Goal: Task Accomplishment & Management: Manage account settings

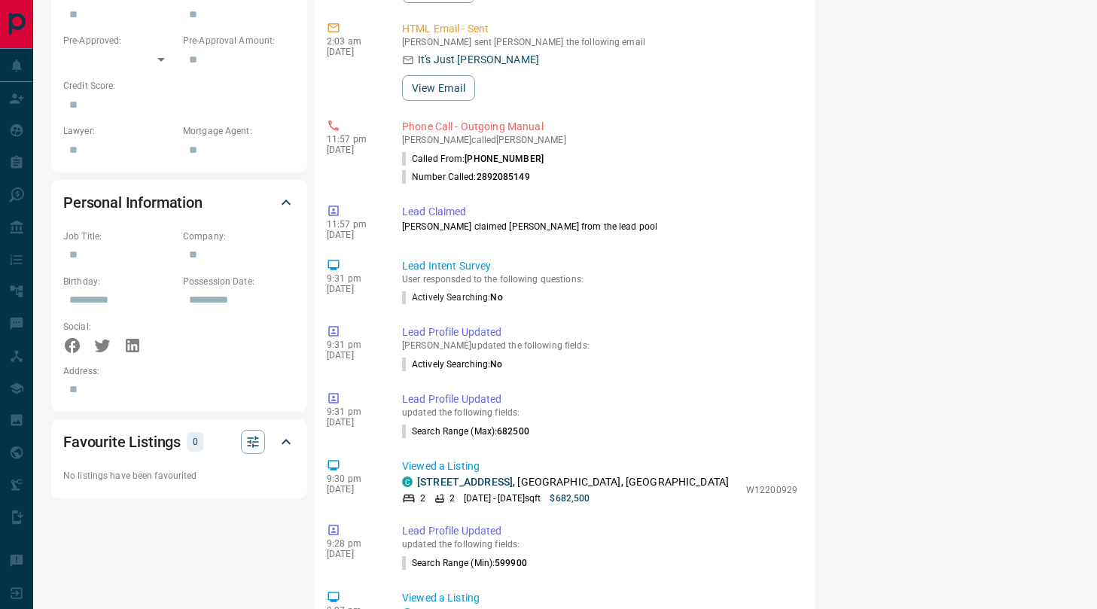
scroll to position [217, 0]
click at [513, 475] on link "[STREET_ADDRESS]" at bounding box center [465, 481] width 96 height 12
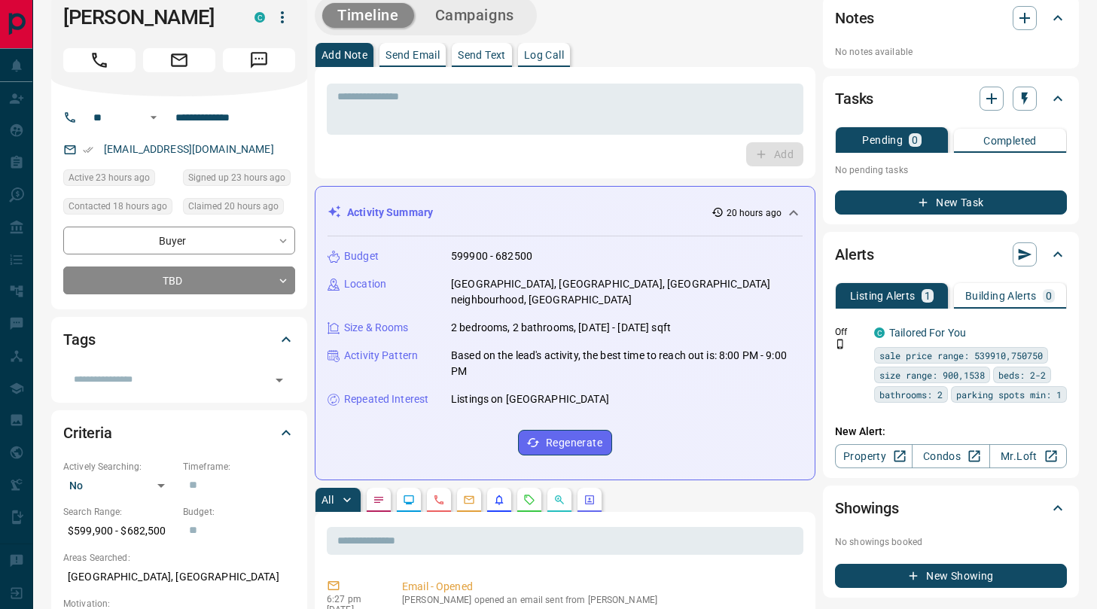
scroll to position [0, 0]
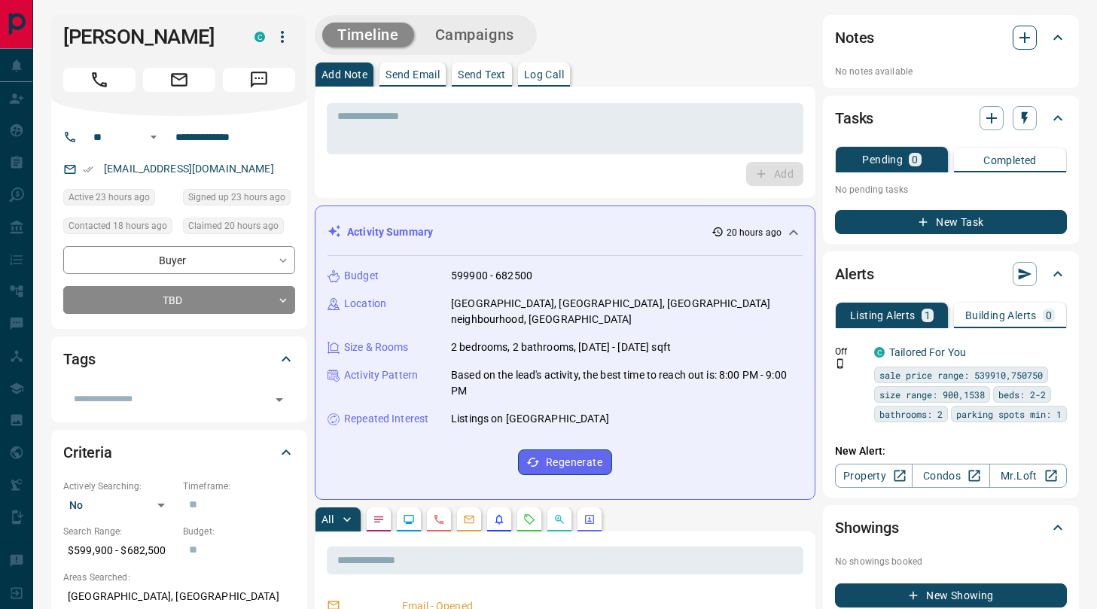
click at [1021, 41] on icon "button" at bounding box center [1024, 38] width 18 height 18
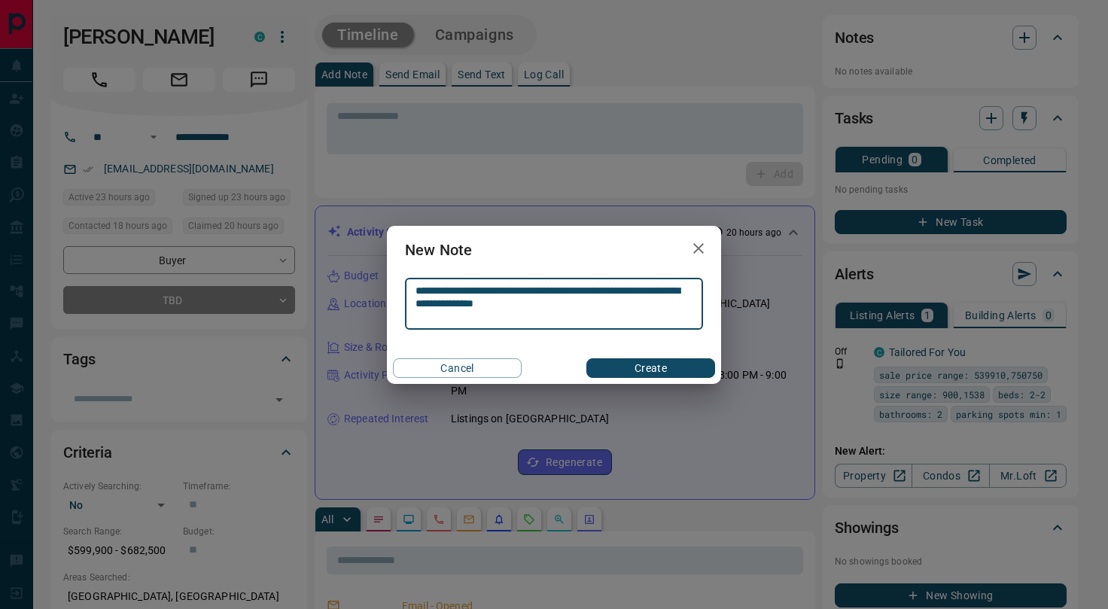
type textarea "**********"
click at [690, 360] on button "Create" at bounding box center [650, 368] width 129 height 20
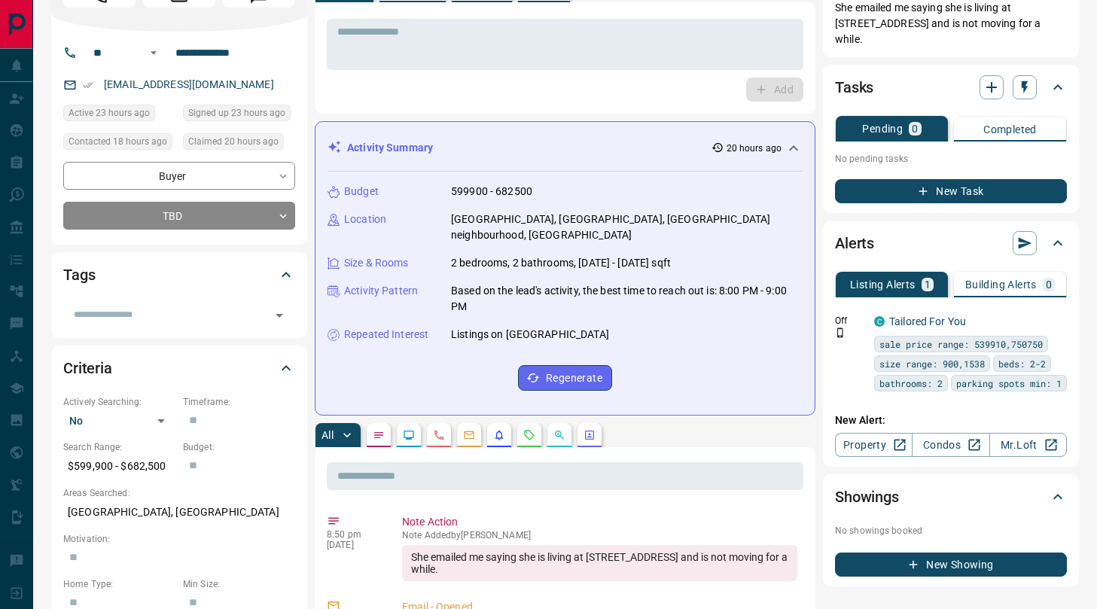
scroll to position [84, 0]
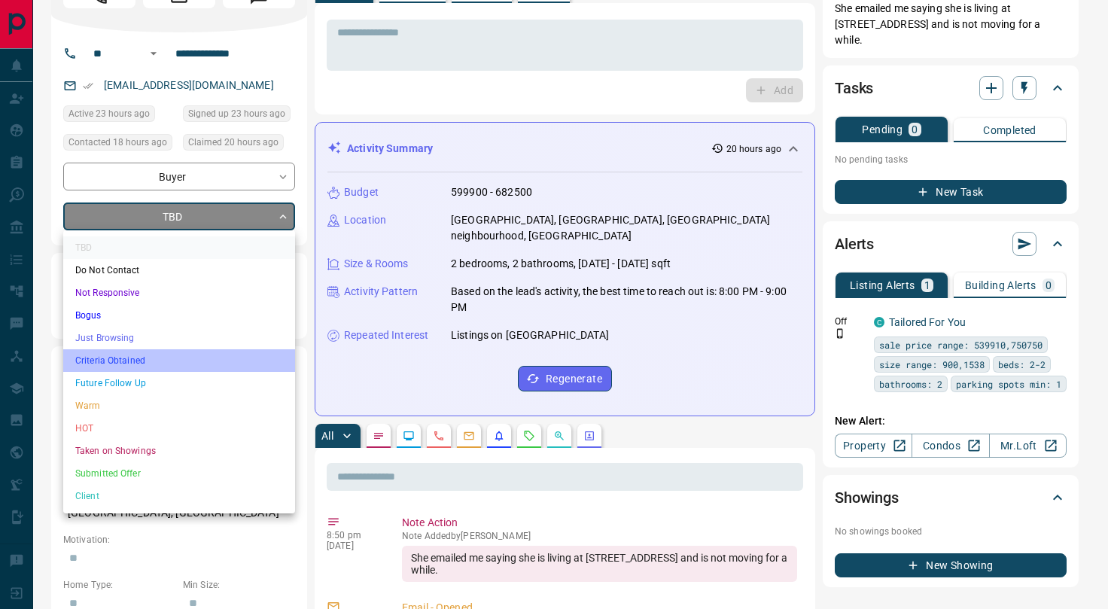
click at [138, 358] on li "Criteria Obtained" at bounding box center [179, 360] width 232 height 23
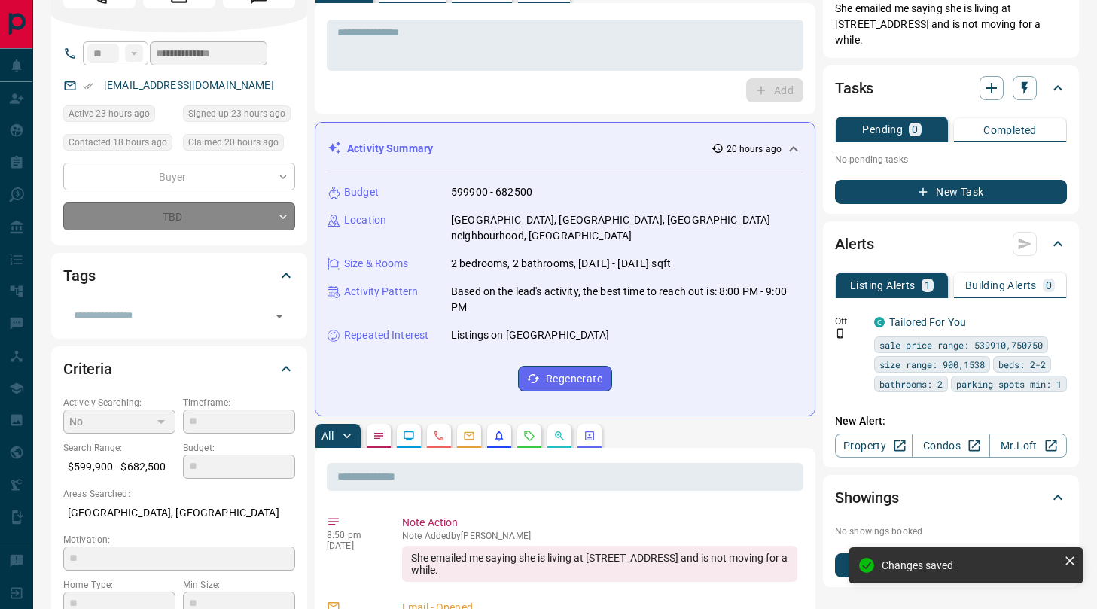
type input "*"
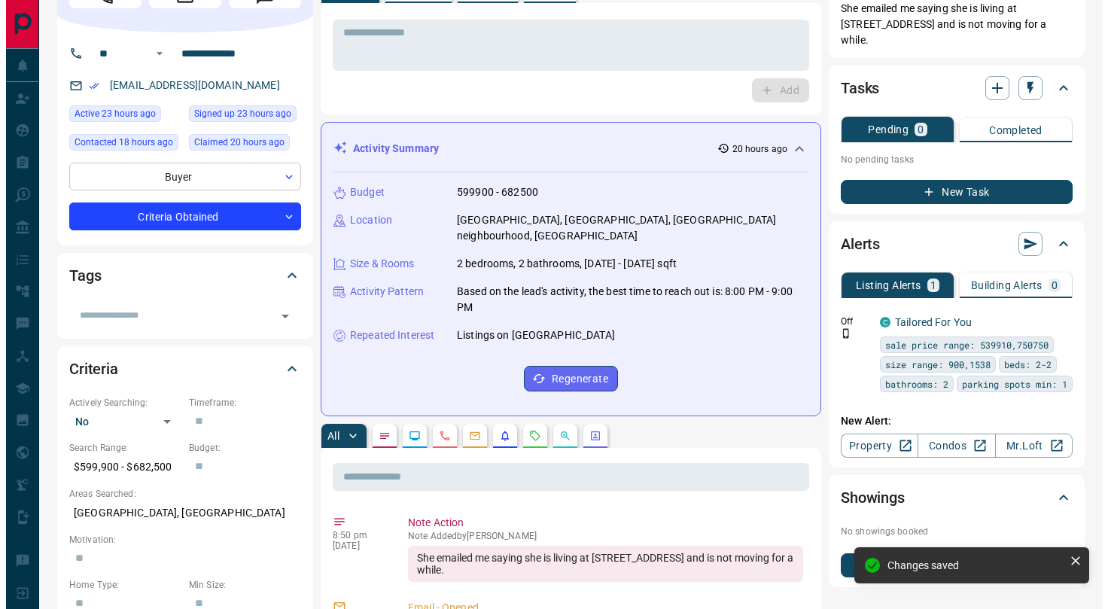
scroll to position [0, 0]
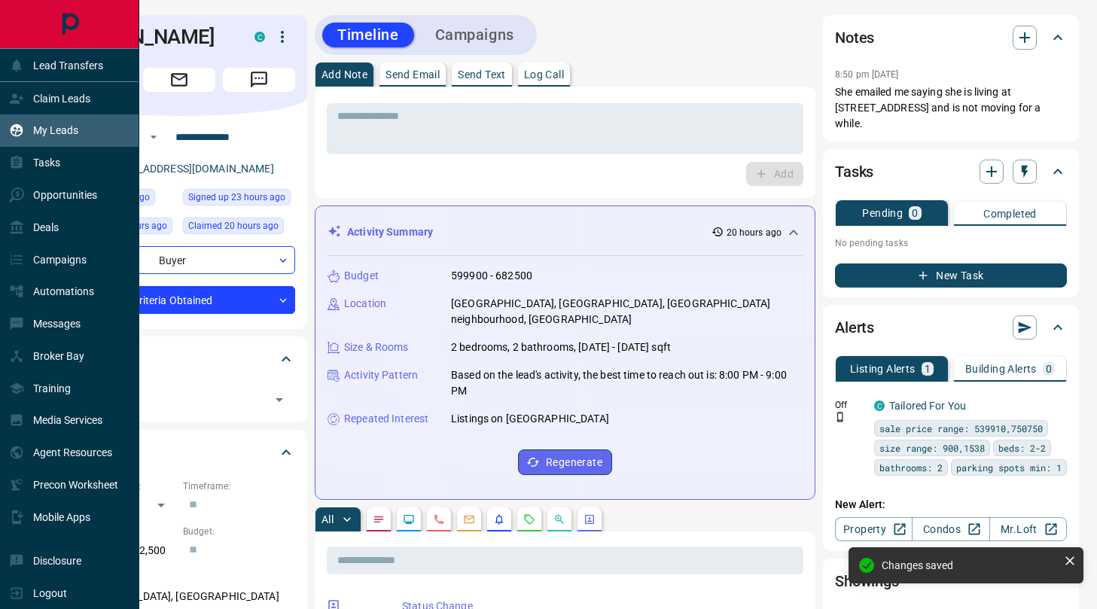
click at [82, 131] on div "My Leads" at bounding box center [69, 130] width 139 height 32
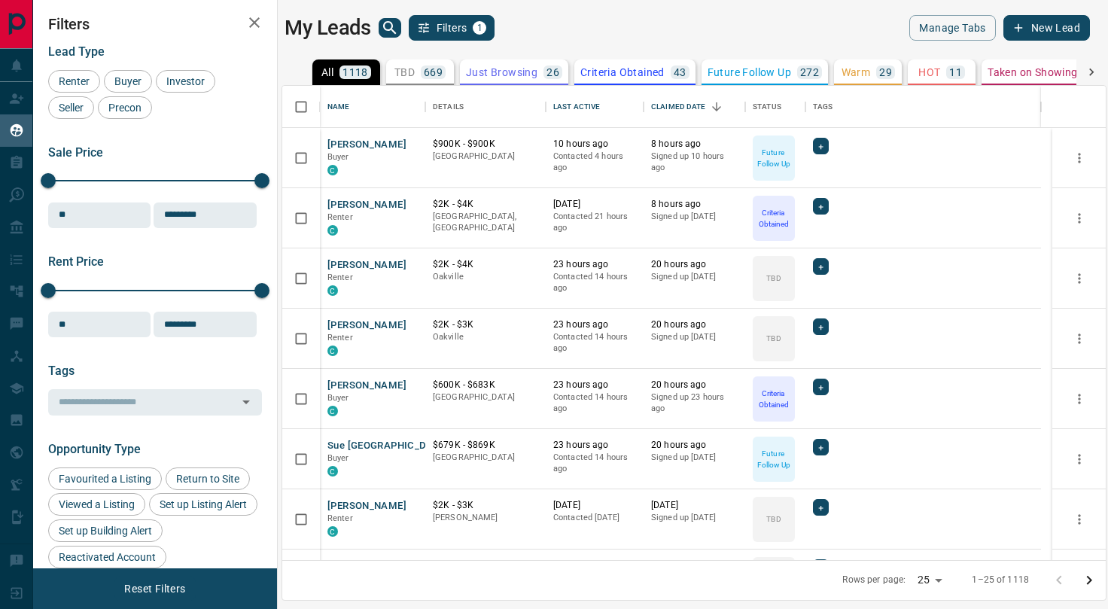
click at [949, 72] on p "11" at bounding box center [955, 72] width 13 height 11
